Goal: Information Seeking & Learning: Learn about a topic

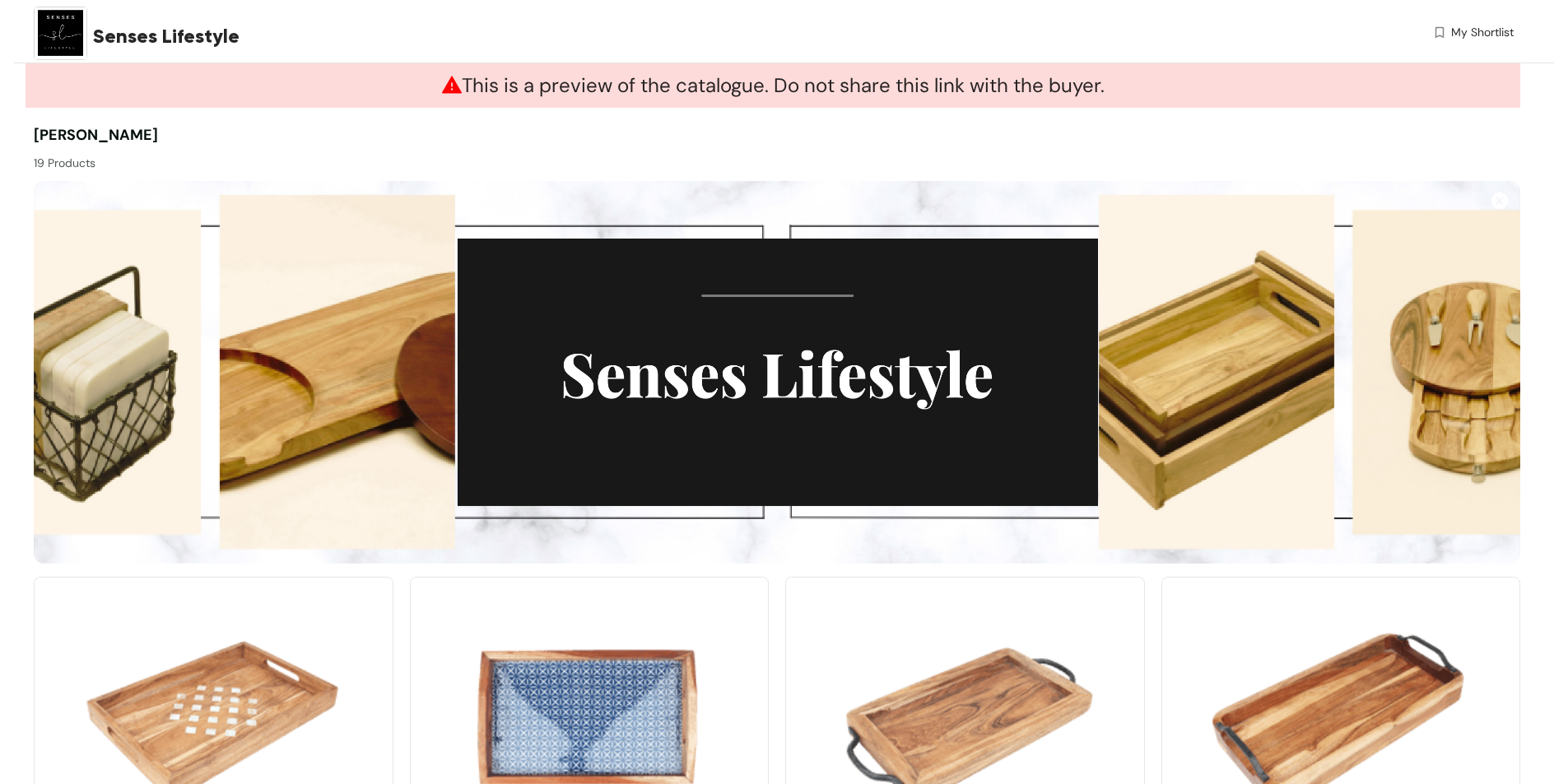
click at [725, 141] on div "[PERSON_NAME] 19 Products" at bounding box center [406, 147] width 743 height 48
click at [53, 34] on img at bounding box center [60, 32] width 53 height 53
click at [123, 35] on span "Senses Lifestyle" at bounding box center [166, 36] width 147 height 30
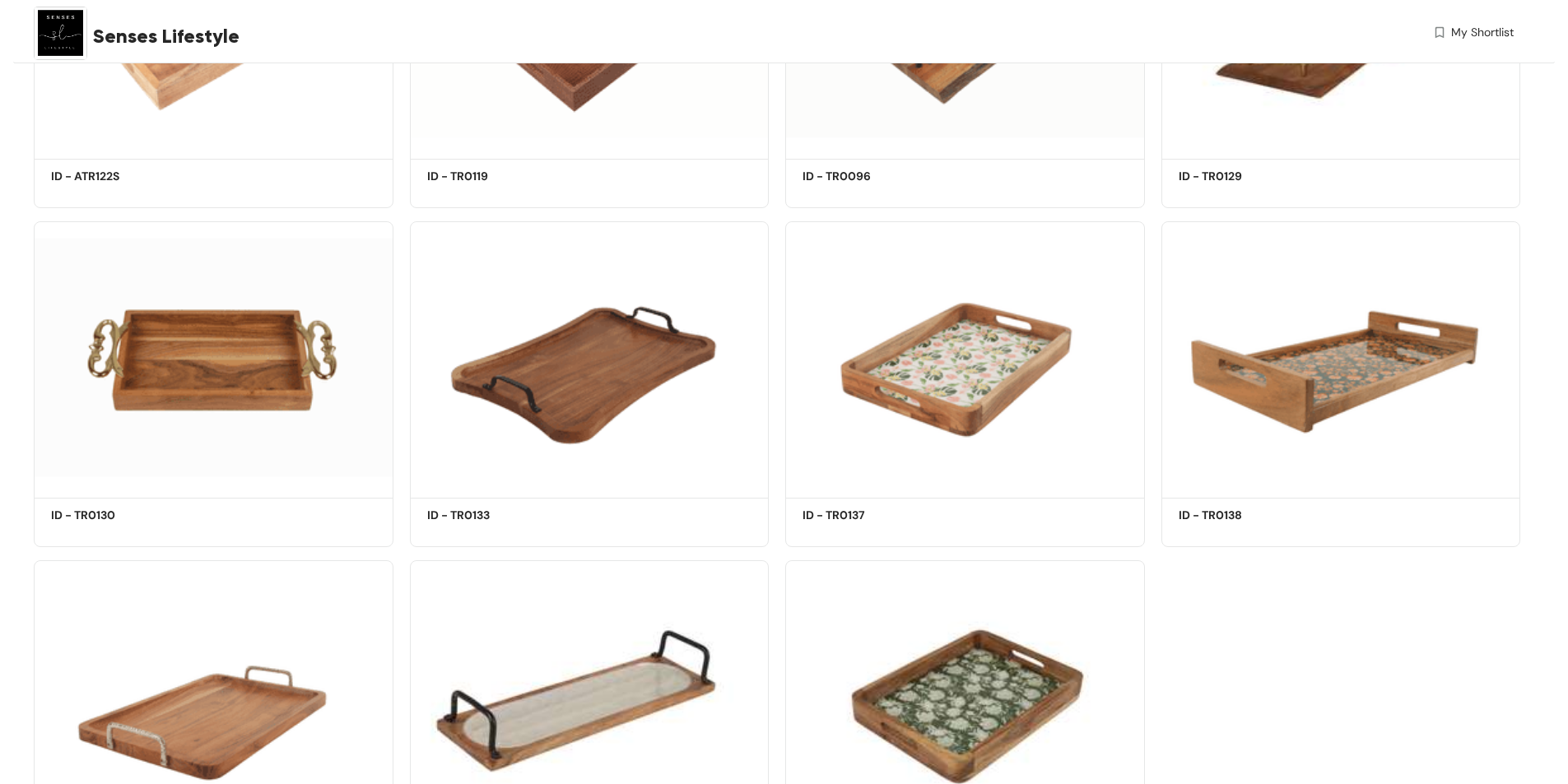
scroll to position [1152, 0]
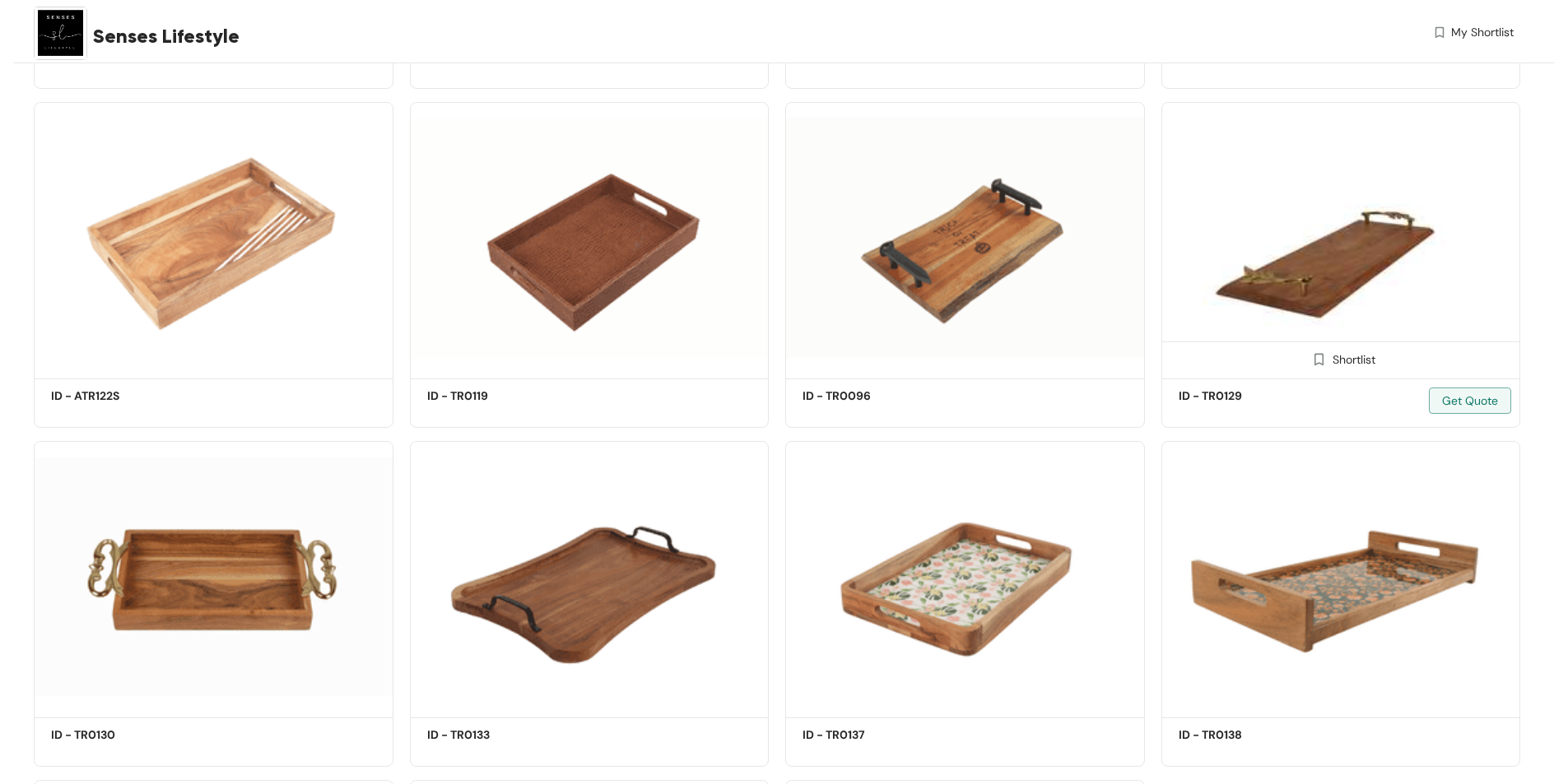
click at [1323, 295] on img at bounding box center [1341, 237] width 360 height 272
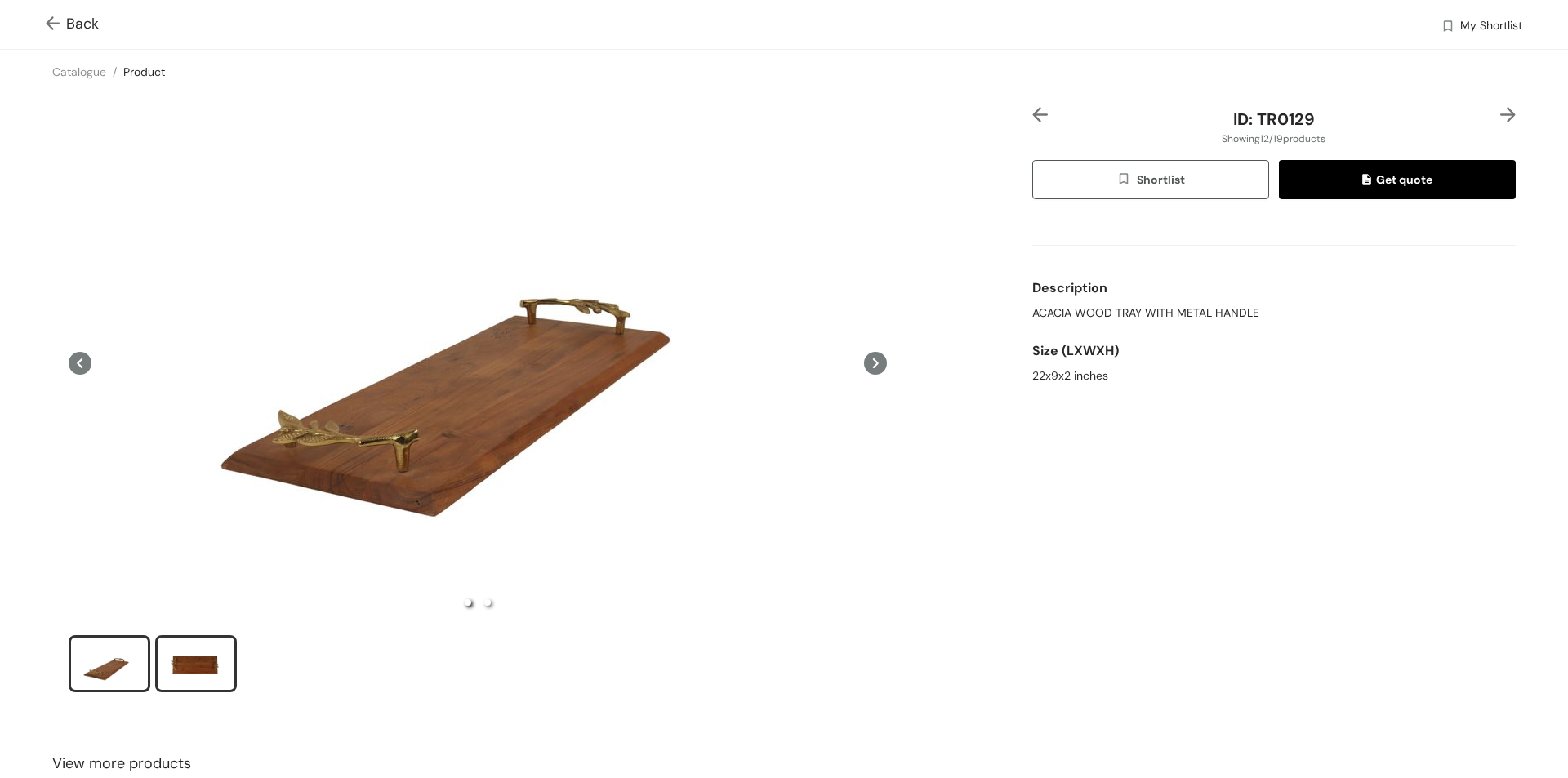
click at [207, 670] on div "slide item 2" at bounding box center [195, 664] width 73 height 49
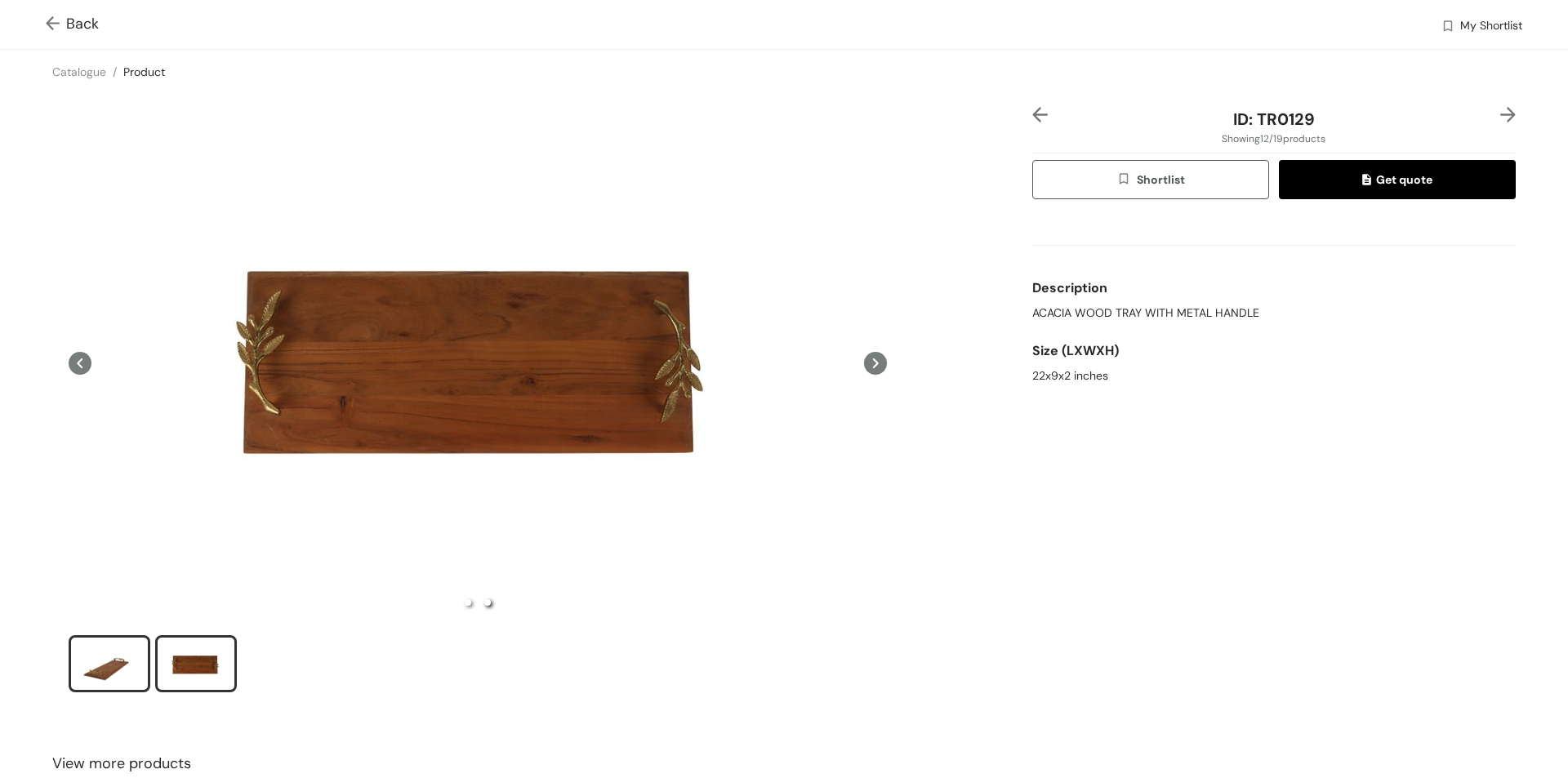
click at [130, 670] on div "slide item 1" at bounding box center [109, 664] width 73 height 49
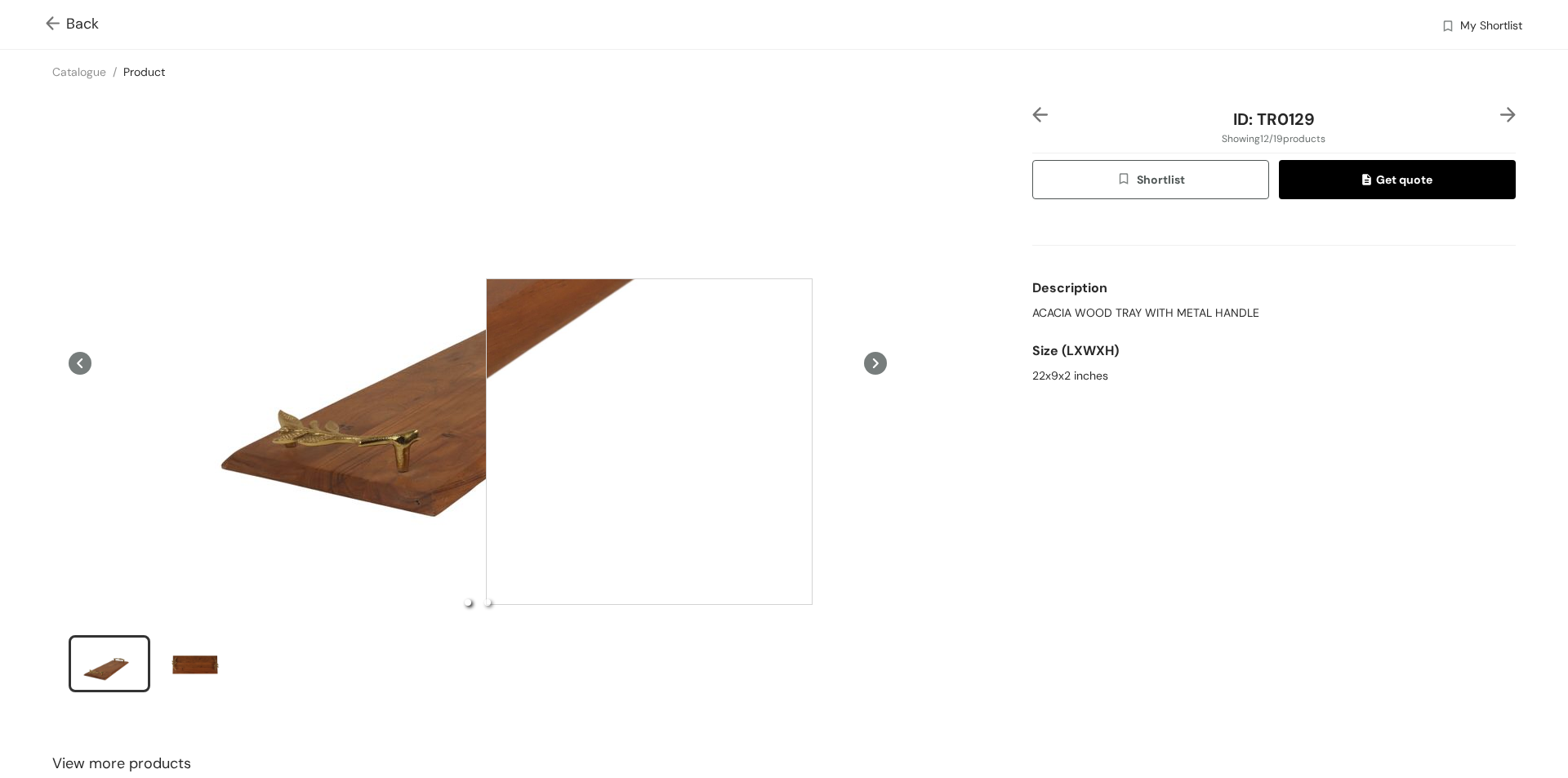
click at [649, 442] on div at bounding box center [649, 442] width 327 height 327
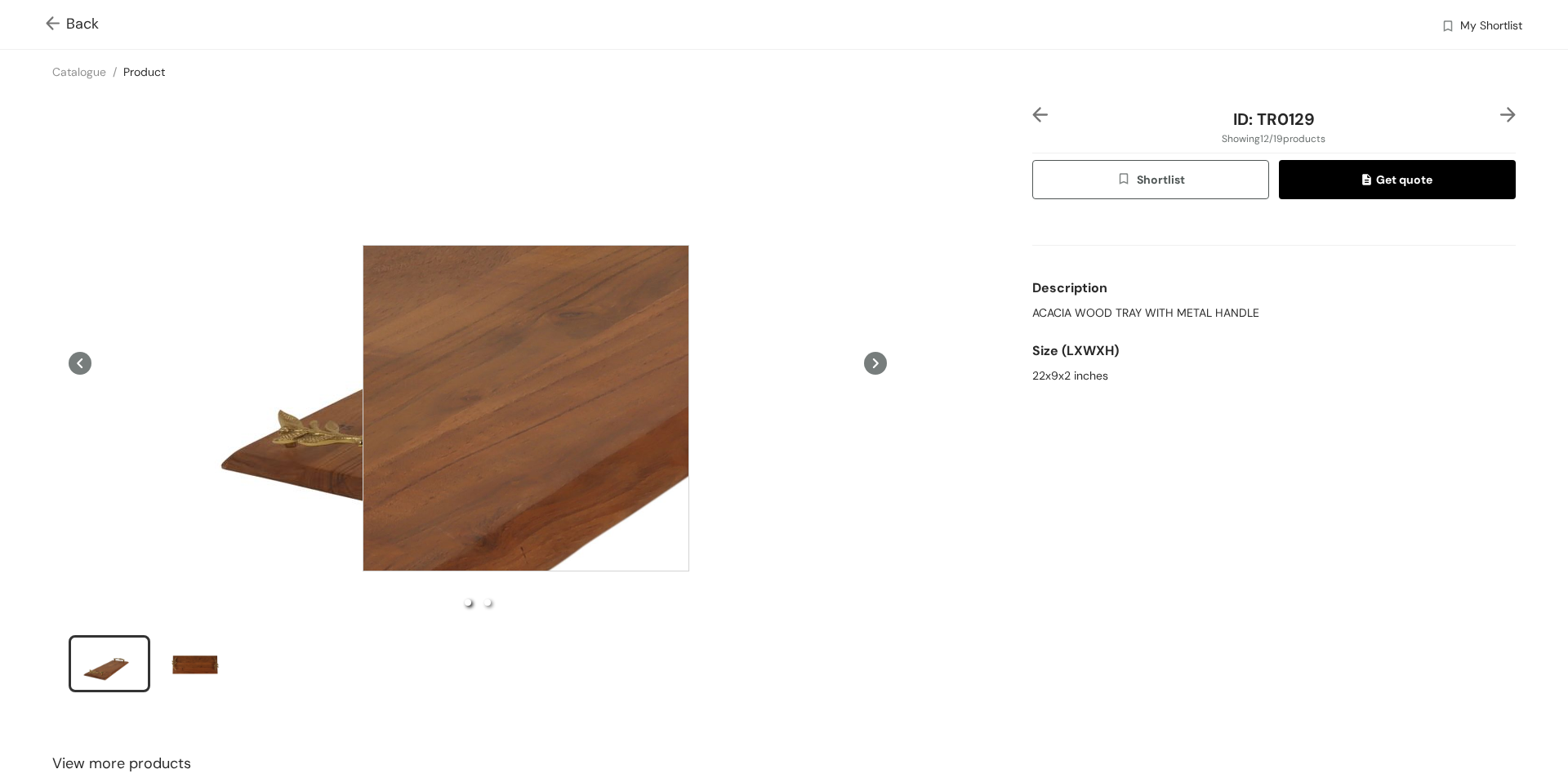
click at [526, 409] on div at bounding box center [526, 409] width 327 height 327
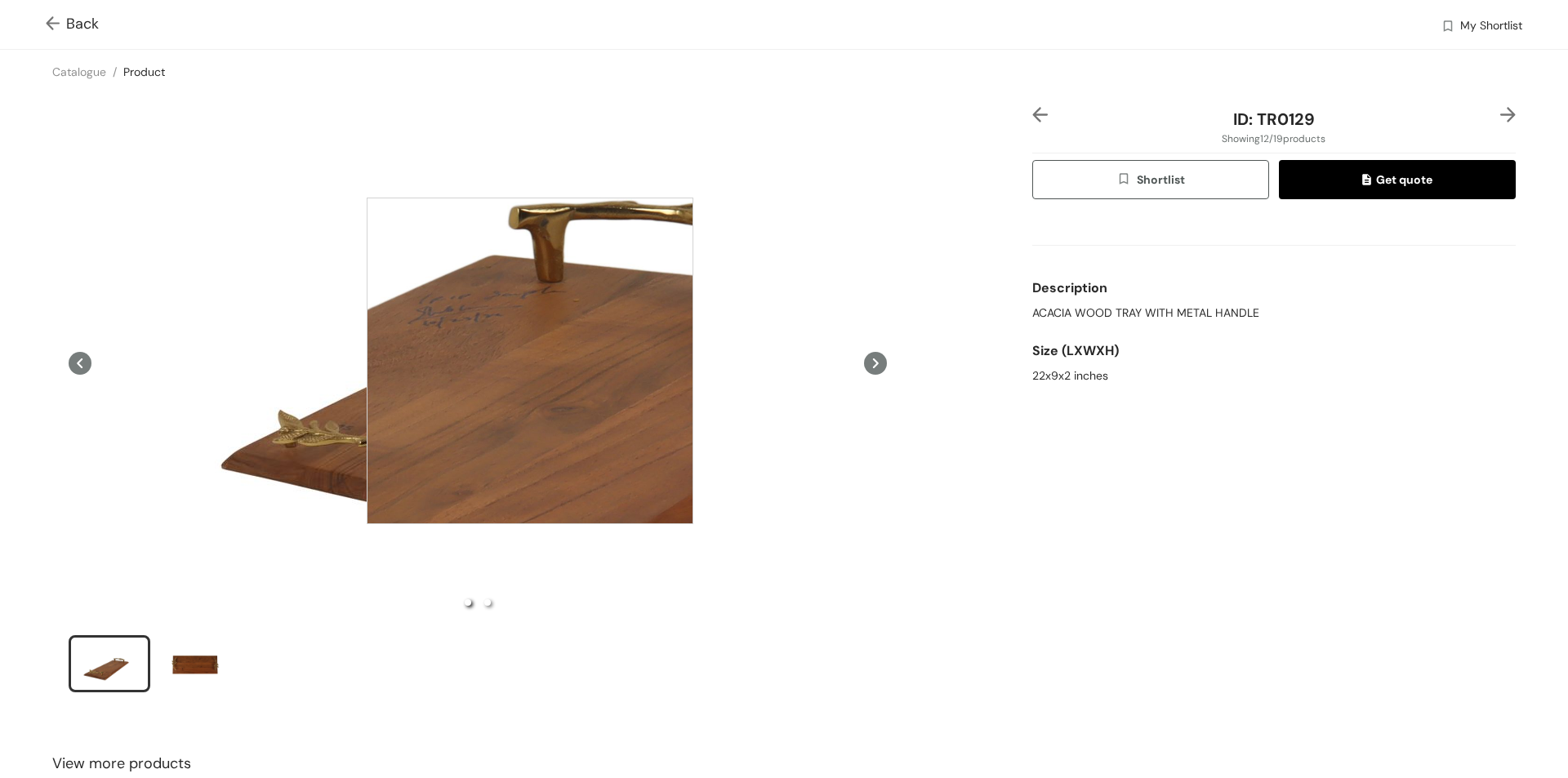
click at [530, 360] on div at bounding box center [530, 360] width 327 height 327
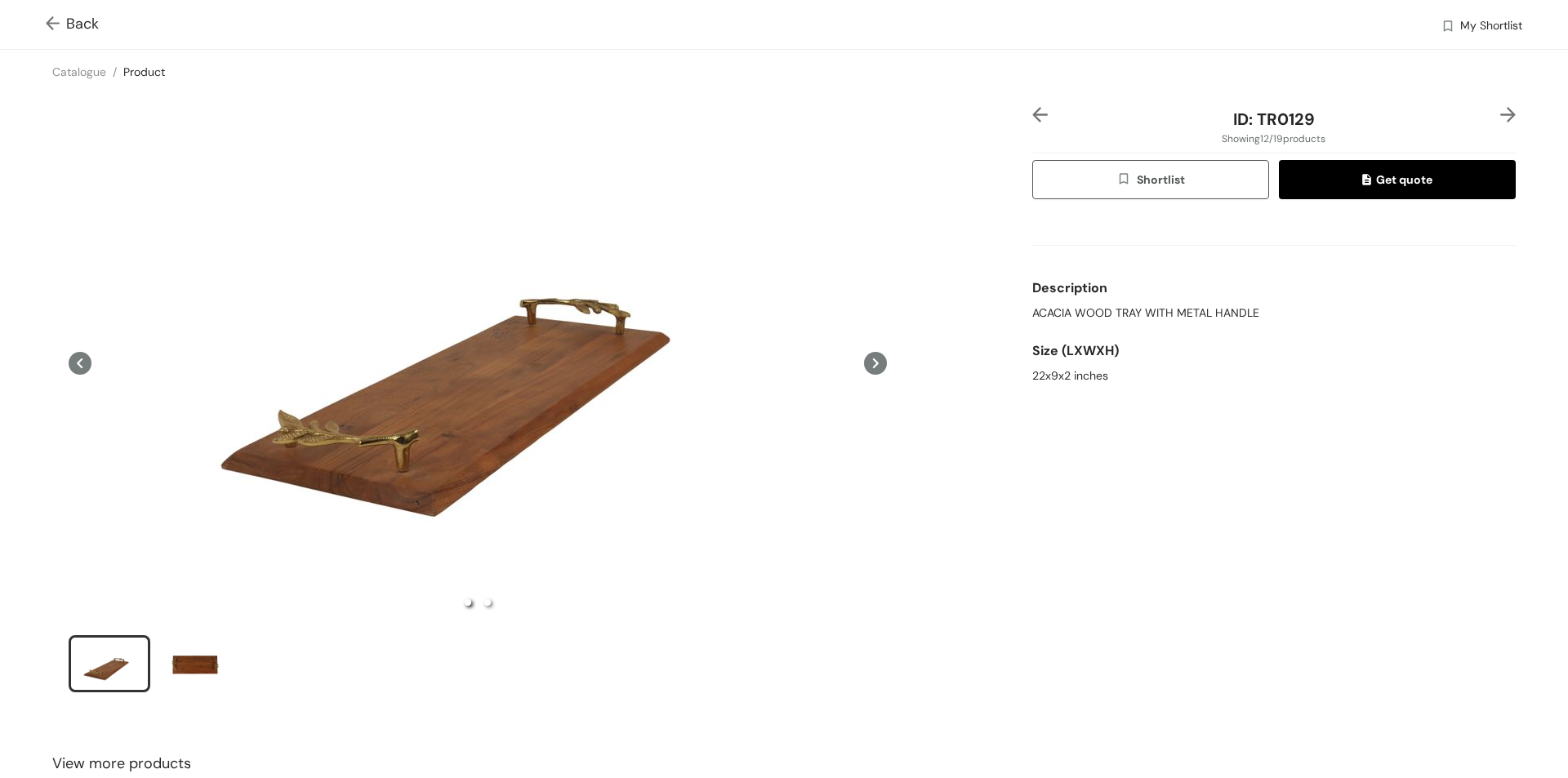
click at [1040, 118] on div at bounding box center [1052, 119] width 40 height 24
click at [1033, 112] on img at bounding box center [1040, 114] width 15 height 15
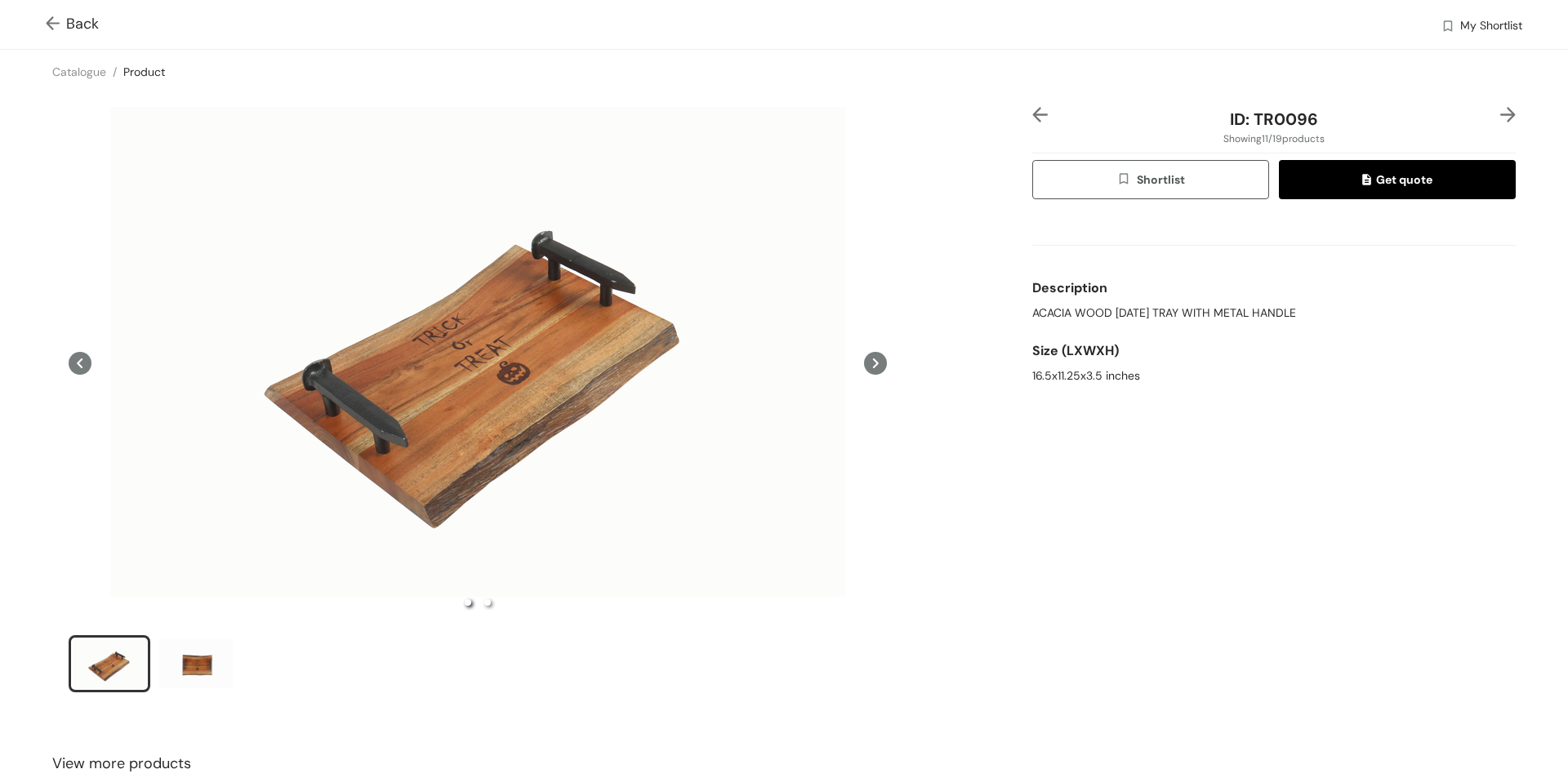
click at [54, 18] on img at bounding box center [55, 24] width 21 height 17
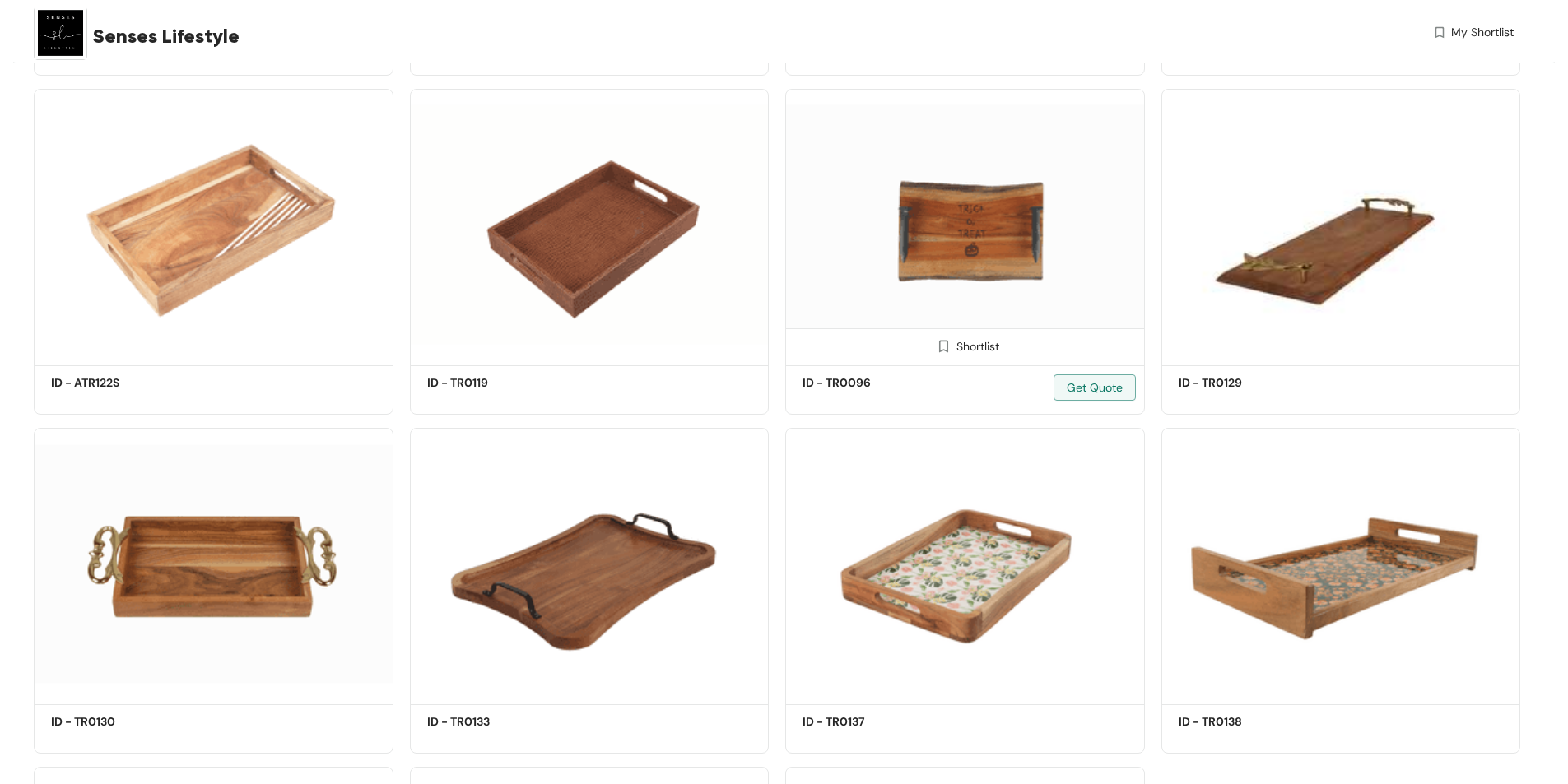
scroll to position [1114, 0]
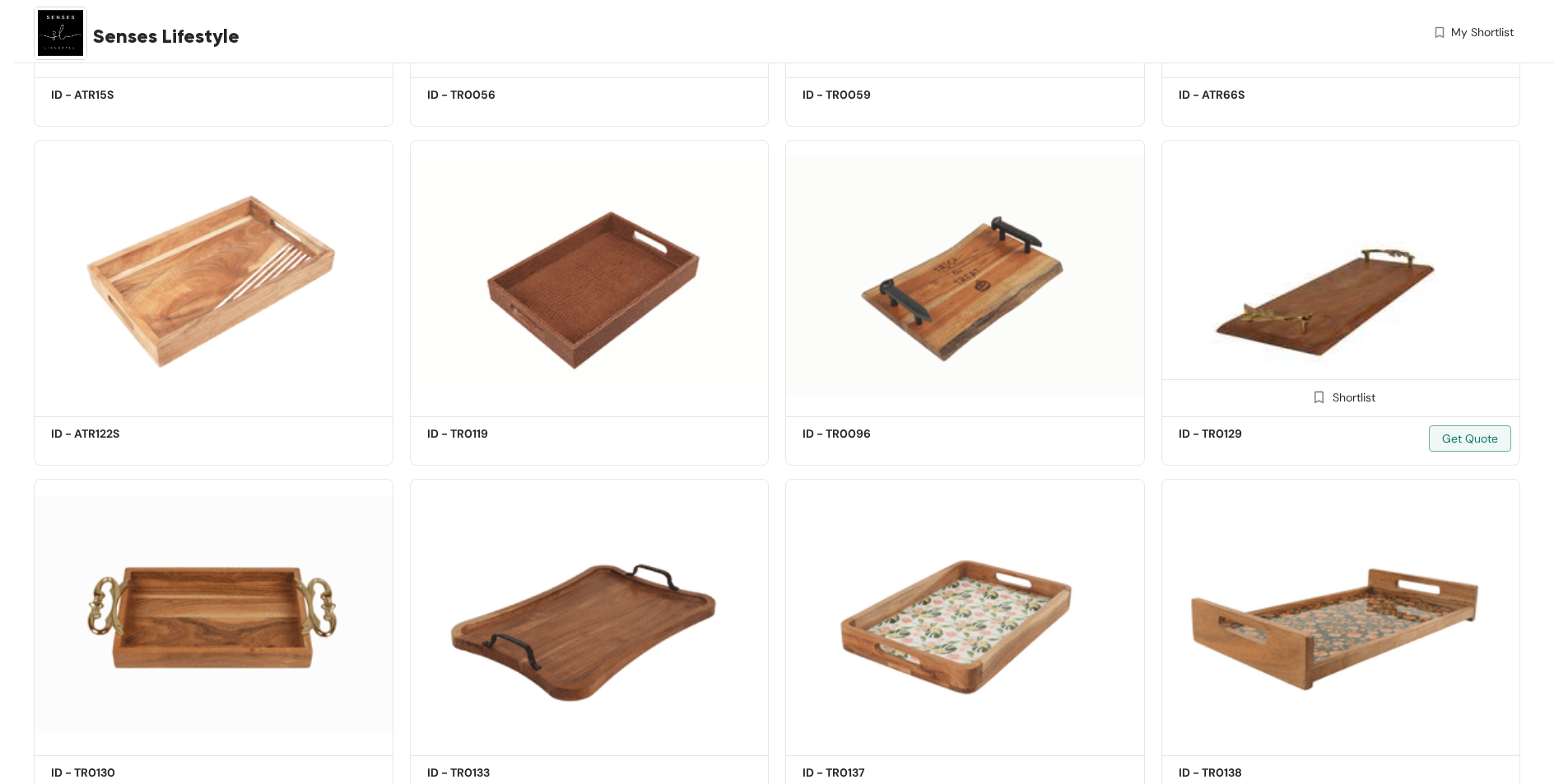
click at [1356, 324] on img at bounding box center [1341, 276] width 360 height 272
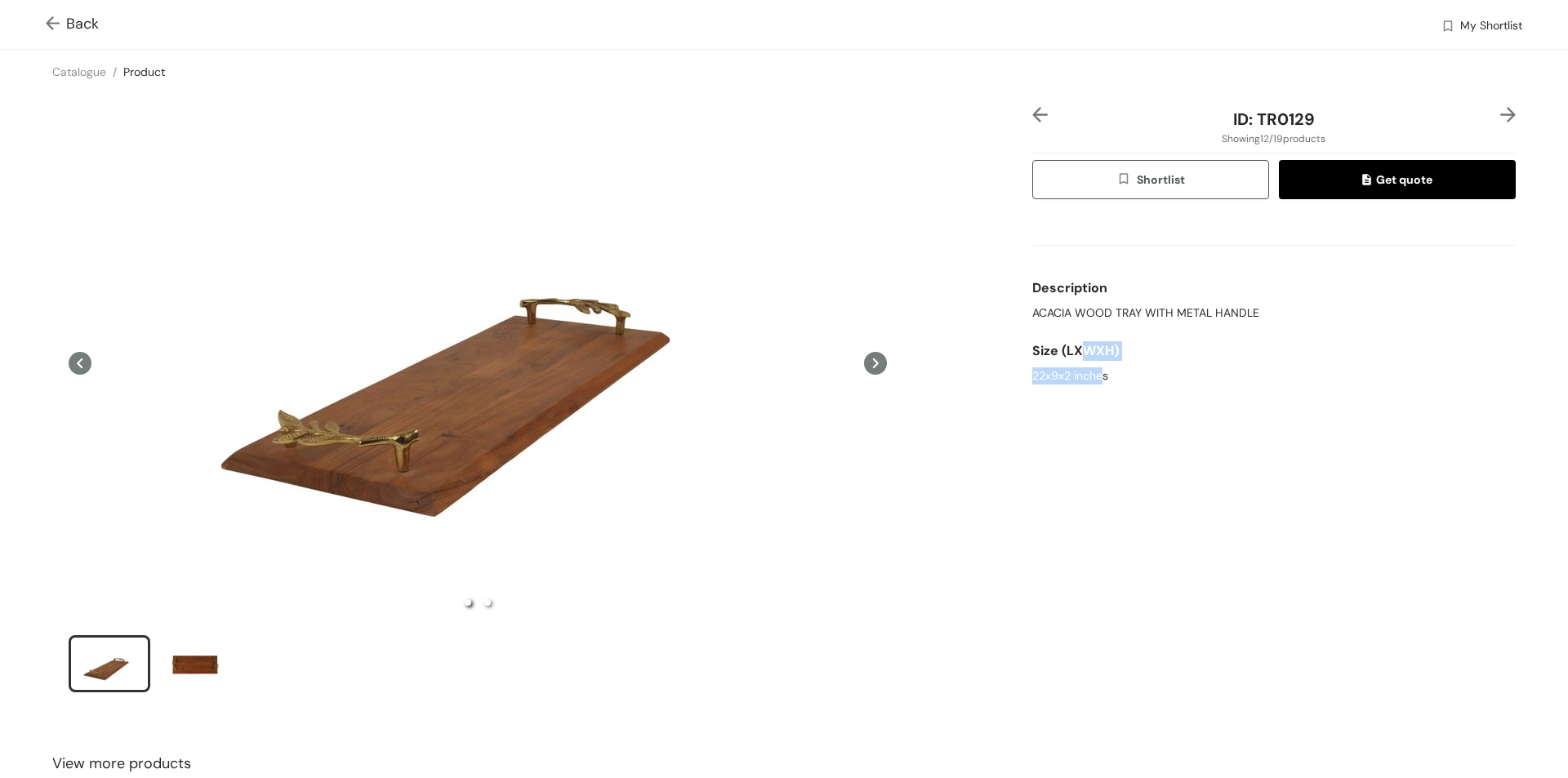
drag, startPoint x: 1078, startPoint y: 348, endPoint x: 1098, endPoint y: 404, distance: 59.5
click at [1091, 395] on div "ID: TR0129 Showing 12 / 19 products Shortlist Get quote Description ACACIA WOOD…" at bounding box center [1273, 410] width 490 height 607
click at [1098, 406] on div "ID: TR0129 Showing 12 / 19 products Shortlist Get quote Description ACACIA WOOD…" at bounding box center [1273, 410] width 490 height 607
click at [1040, 114] on div at bounding box center [1052, 119] width 40 height 24
click at [1034, 114] on img at bounding box center [1040, 114] width 15 height 15
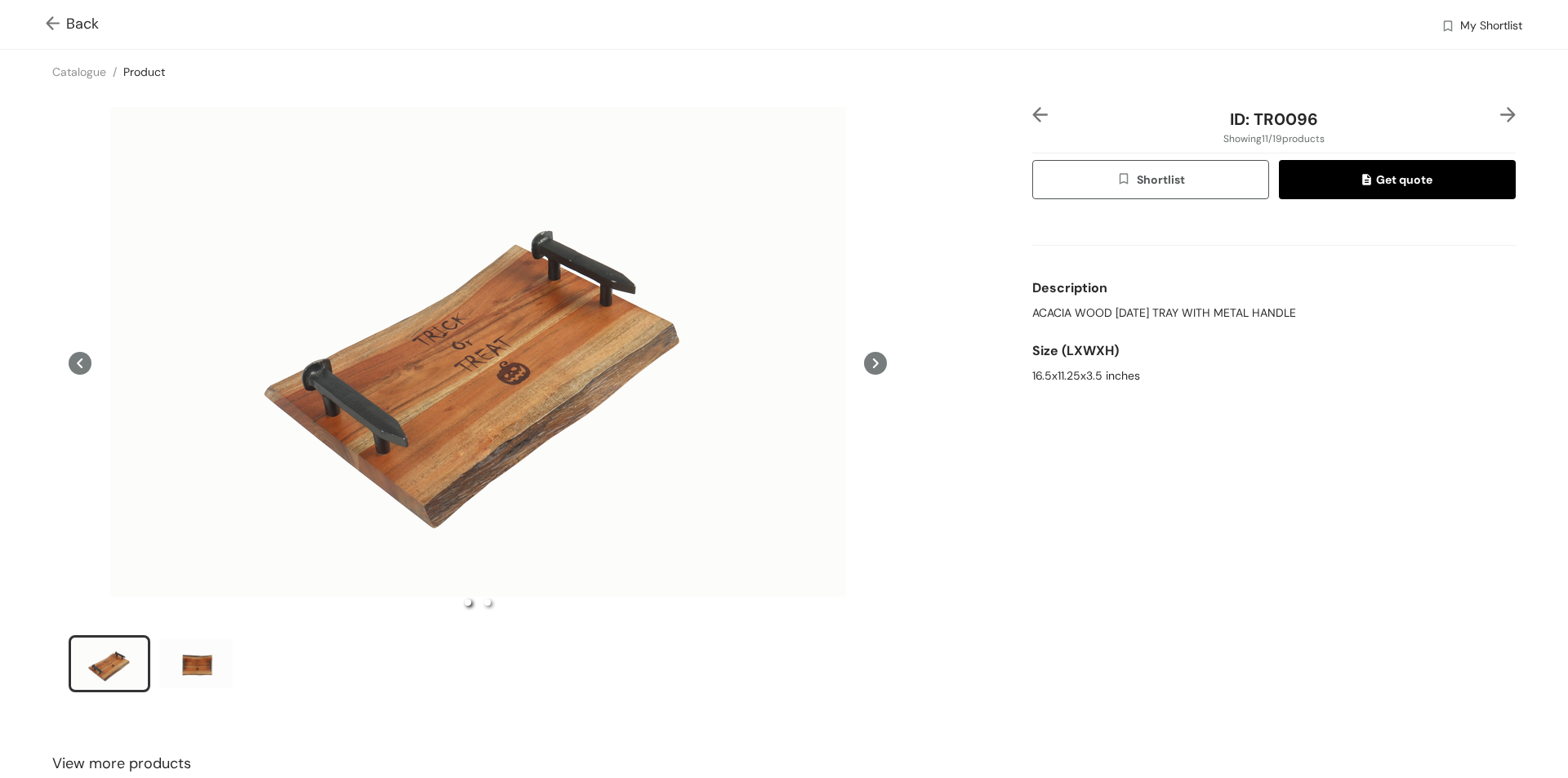
click at [1034, 114] on img at bounding box center [1040, 114] width 15 height 15
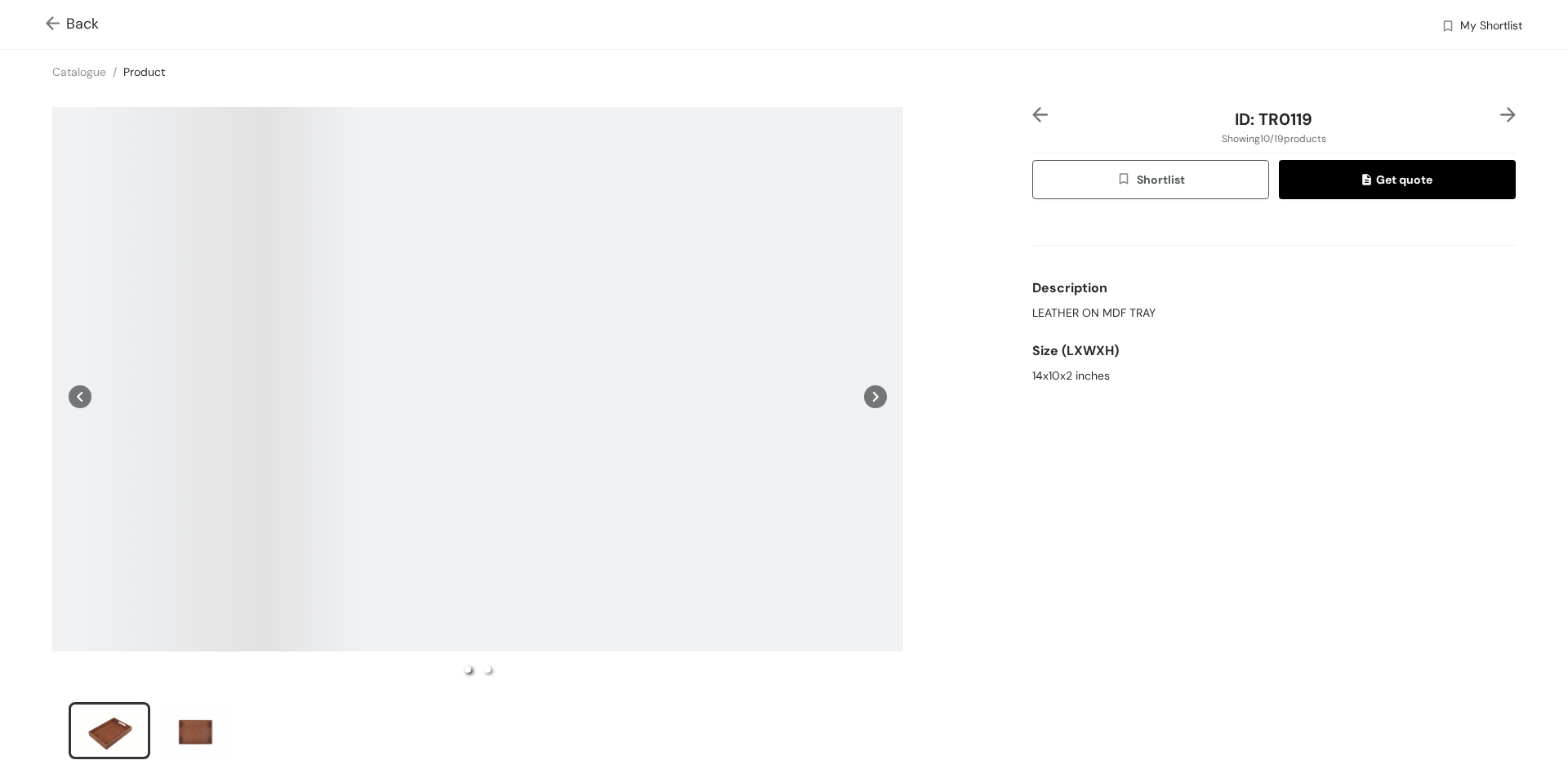
click at [1034, 114] on img at bounding box center [1040, 114] width 15 height 15
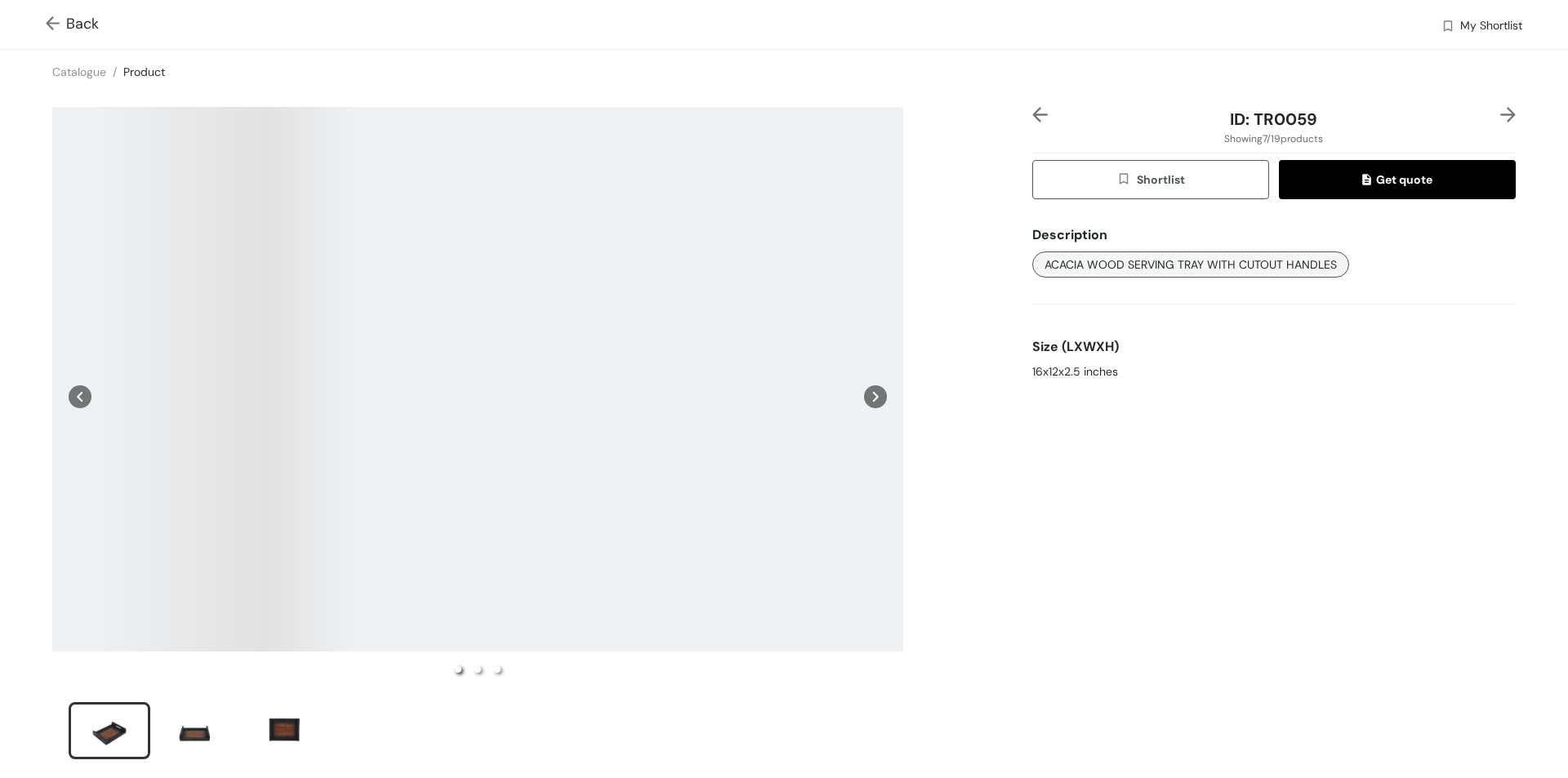
click at [1515, 120] on div "ID: TR0059 Showing 7 / 19 products Shortlist Get quote Description ACACIA WOOD …" at bounding box center [784, 443] width 1574 height 699
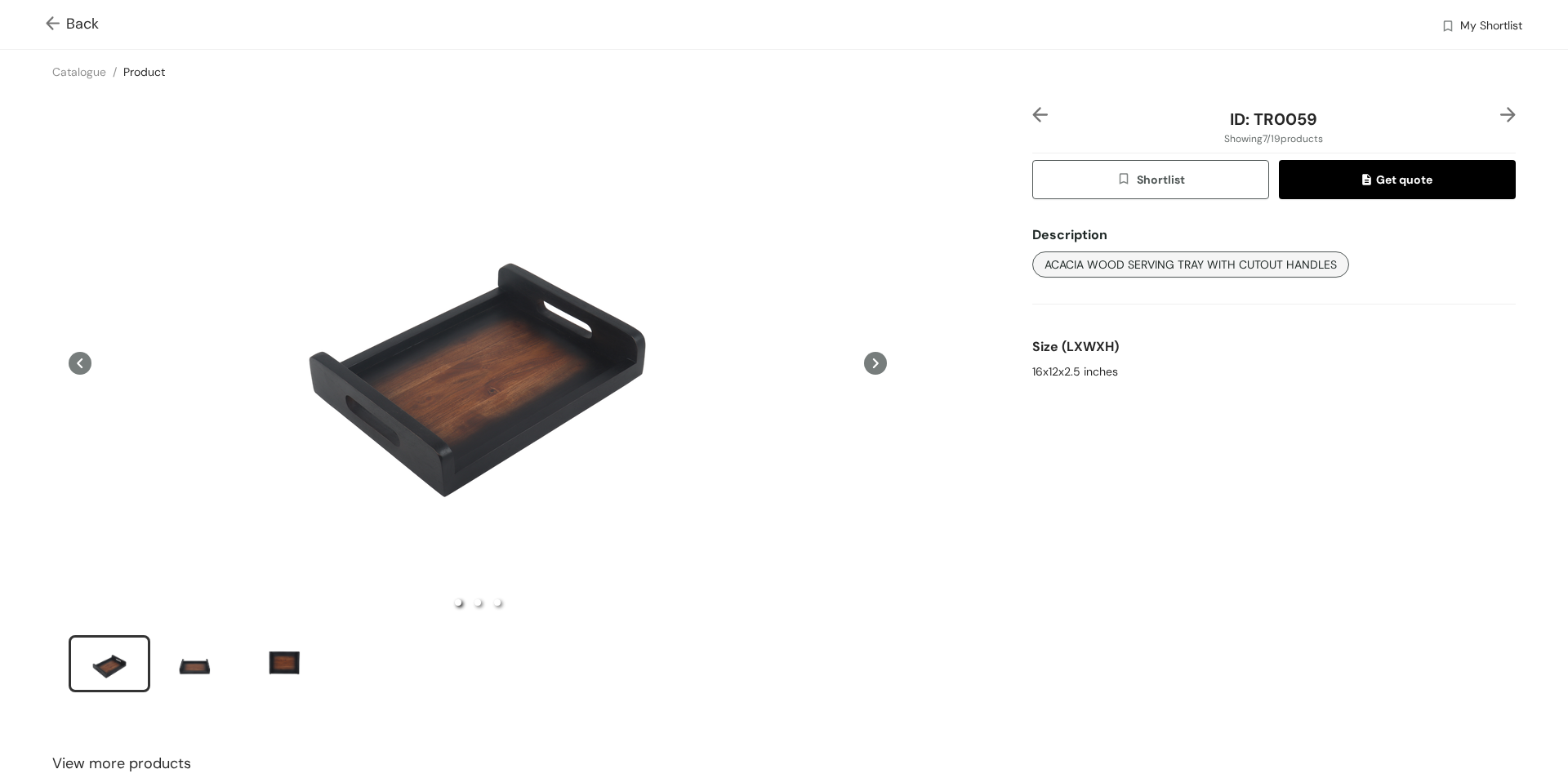
click at [1498, 127] on div at bounding box center [1496, 119] width 40 height 24
click at [1245, 270] on span "ACACIA WOOD SERVING TRAY WITH CUTOUT HANDLES" at bounding box center [1191, 264] width 293 height 18
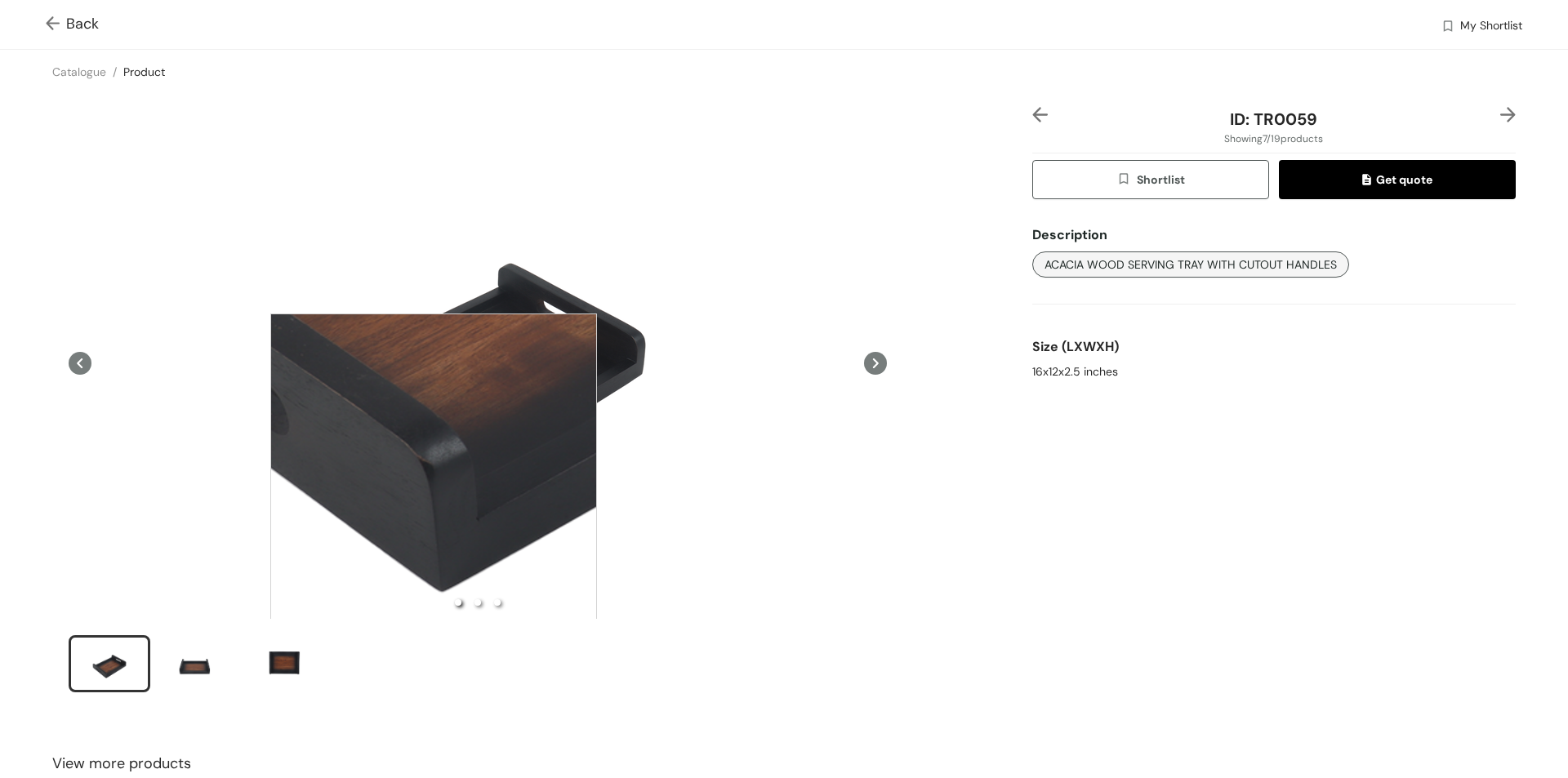
click at [434, 476] on div at bounding box center [434, 476] width 327 height 327
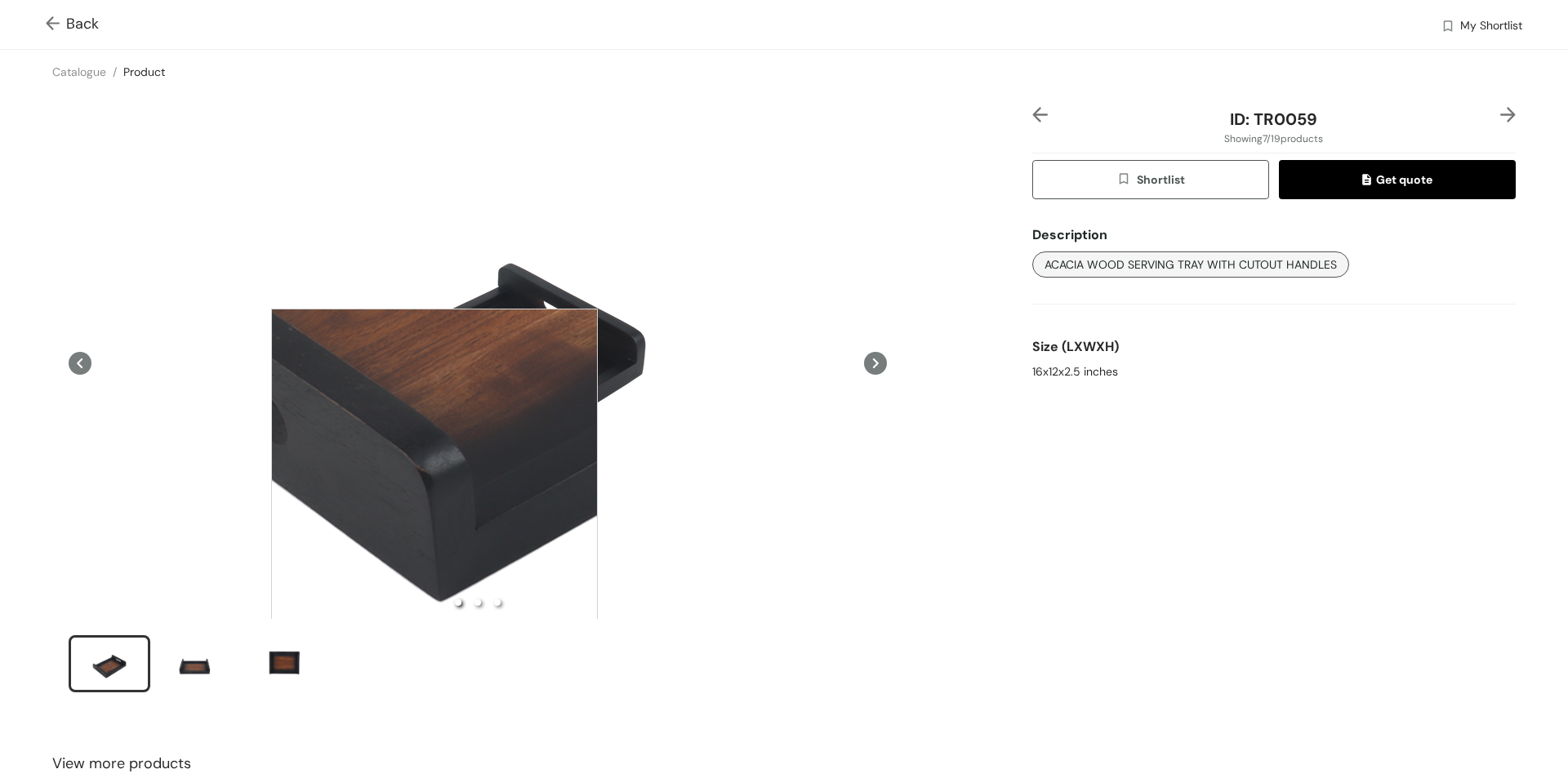
drag, startPoint x: 434, startPoint y: 472, endPoint x: 456, endPoint y: 409, distance: 66.7
click at [435, 469] on div at bounding box center [435, 472] width 327 height 327
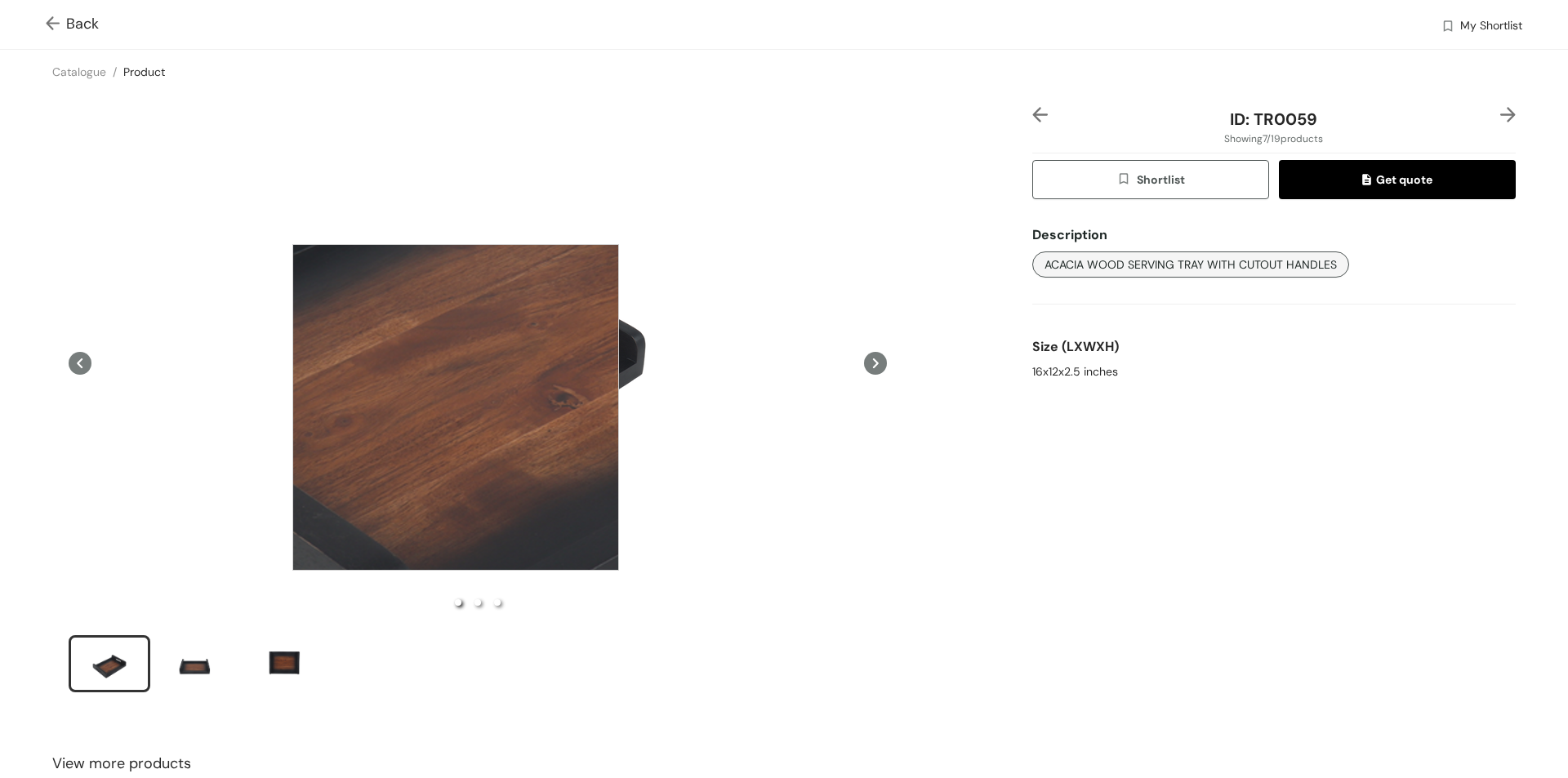
click at [456, 408] on div at bounding box center [456, 408] width 327 height 327
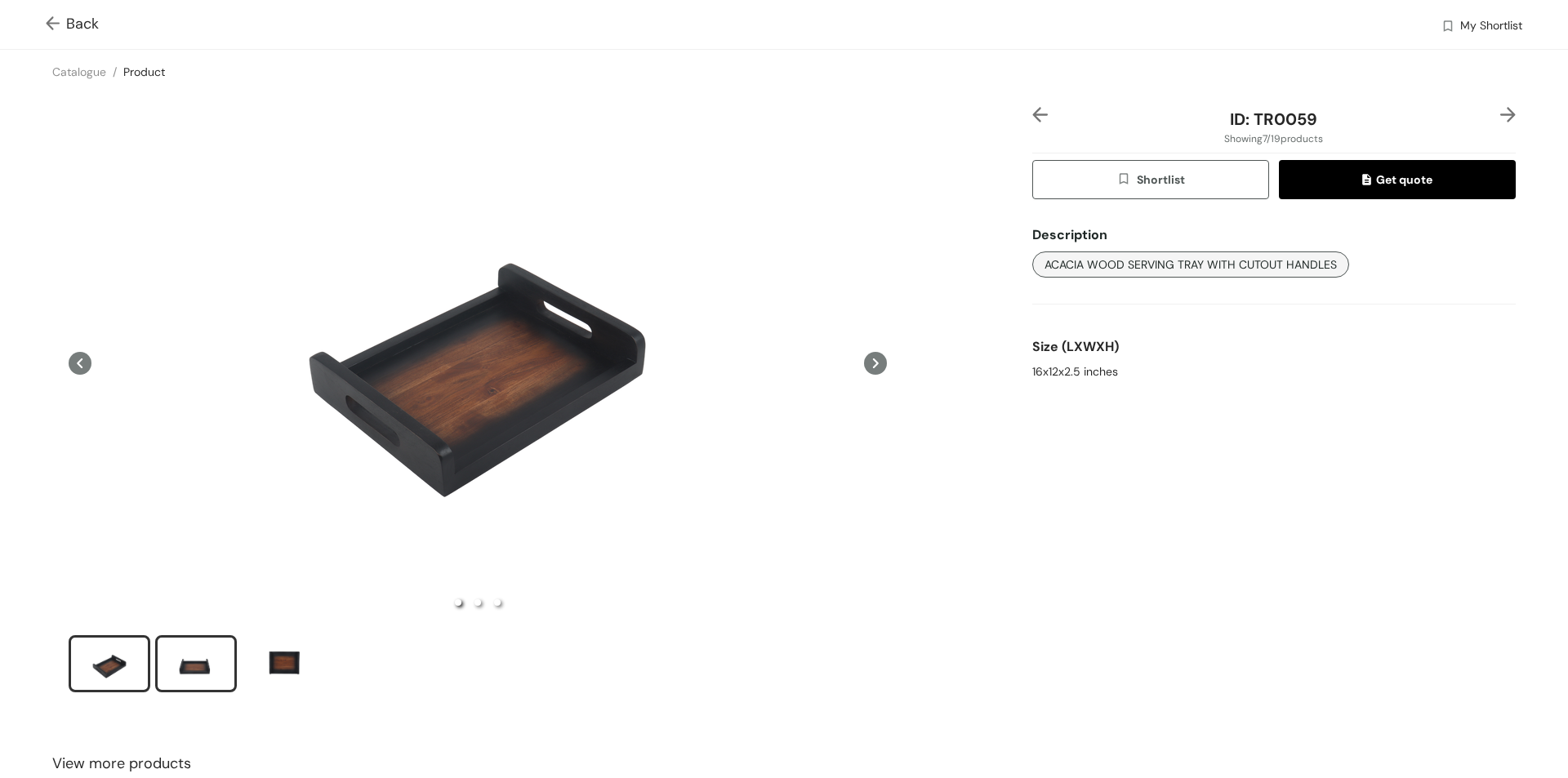
click at [195, 672] on div "slide item 2" at bounding box center [195, 664] width 73 height 49
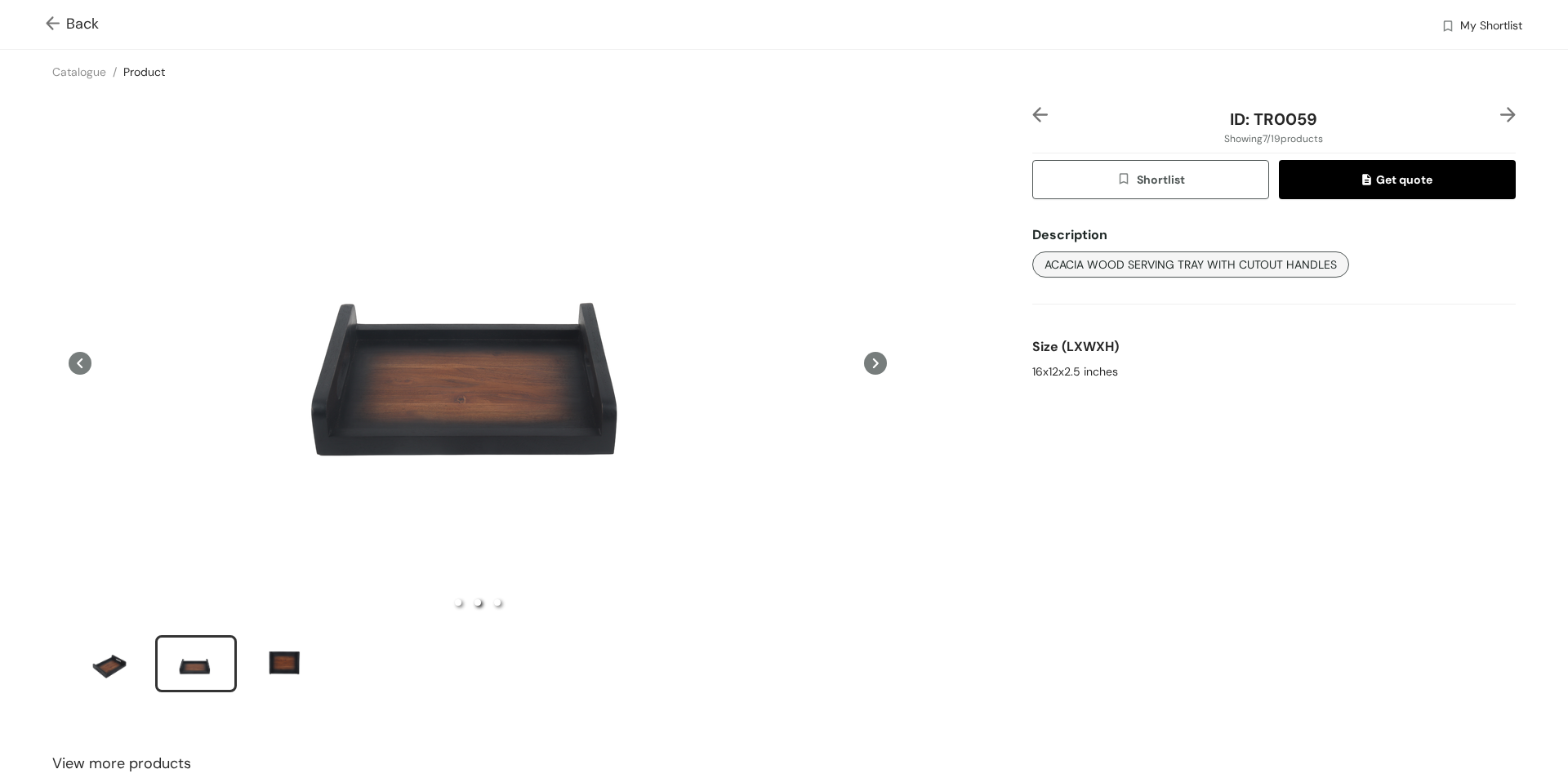
click at [228, 668] on div "slide item 2" at bounding box center [195, 664] width 73 height 49
click at [105, 34] on div "Back" at bounding box center [692, 25] width 1292 height 23
click at [98, 28] on span "Back" at bounding box center [71, 24] width 53 height 22
